Goal: Task Accomplishment & Management: Manage account settings

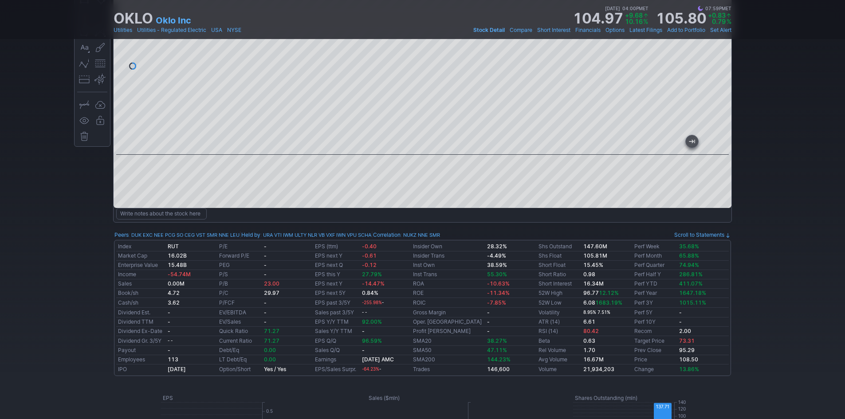
scroll to position [89, 0]
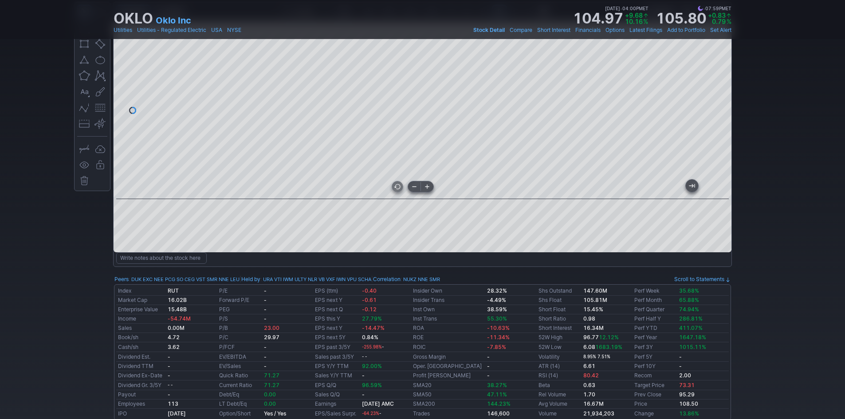
drag, startPoint x: 597, startPoint y: 190, endPoint x: 422, endPoint y: 181, distance: 175.4
click at [419, 185] on div at bounding box center [423, 110] width 618 height 177
drag, startPoint x: 717, startPoint y: 93, endPoint x: 725, endPoint y: 87, distance: 10.1
click at [725, 87] on div at bounding box center [722, 108] width 19 height 155
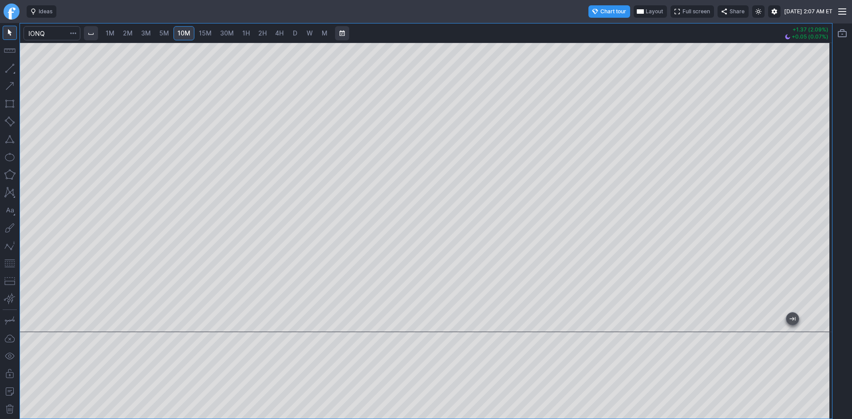
click at [246, 34] on span "1H" at bounding box center [246, 33] width 8 height 8
click at [265, 31] on span "2H" at bounding box center [262, 33] width 8 height 8
click at [298, 33] on span "D" at bounding box center [295, 33] width 6 height 9
drag, startPoint x: 823, startPoint y: 123, endPoint x: 825, endPoint y: 173, distance: 49.7
click at [827, 173] on div at bounding box center [822, 184] width 19 height 267
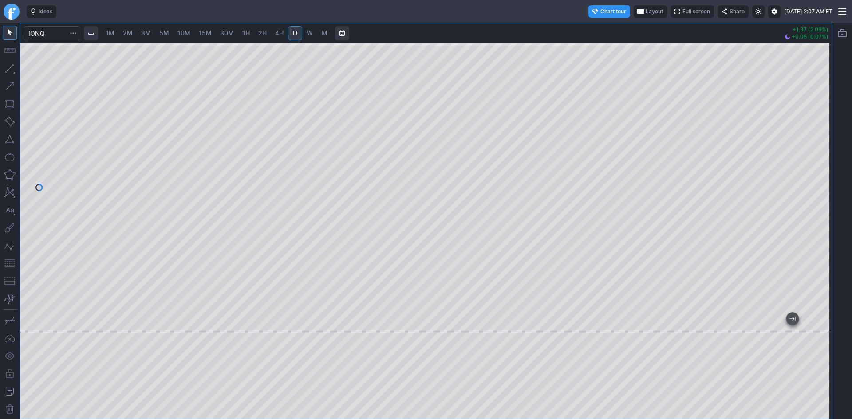
drag, startPoint x: 12, startPoint y: 264, endPoint x: 20, endPoint y: 262, distance: 8.2
click at [12, 263] on button "button" at bounding box center [10, 263] width 14 height 14
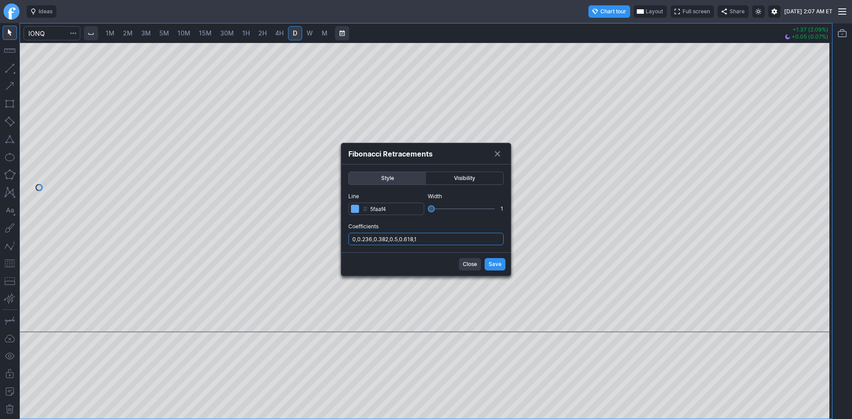
click at [440, 241] on input "0,0.236,0.382,0.5,0.618,1" at bounding box center [425, 239] width 155 height 12
type input "0,0.236,0.382,0.5,0.618,1,.786"
click at [485, 264] on button "Save" at bounding box center [494, 264] width 21 height 12
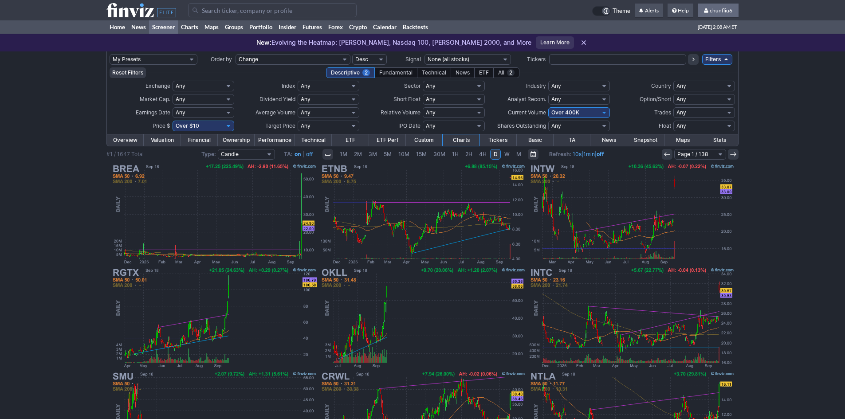
click at [713, 9] on span "chunfliu6" at bounding box center [721, 10] width 23 height 7
click at [699, 65] on link "Sign Out" at bounding box center [714, 66] width 50 height 14
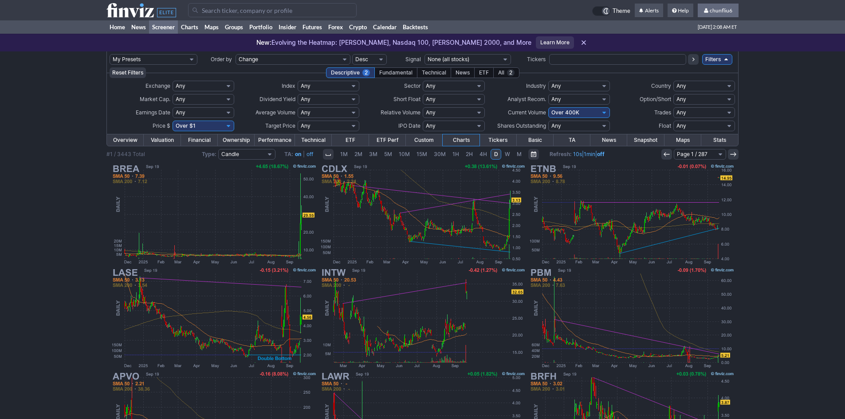
click at [710, 8] on span "chunfliu6" at bounding box center [721, 10] width 23 height 7
click at [704, 67] on link "Sign Out" at bounding box center [714, 66] width 50 height 14
